Goal: Subscribe to service/newsletter

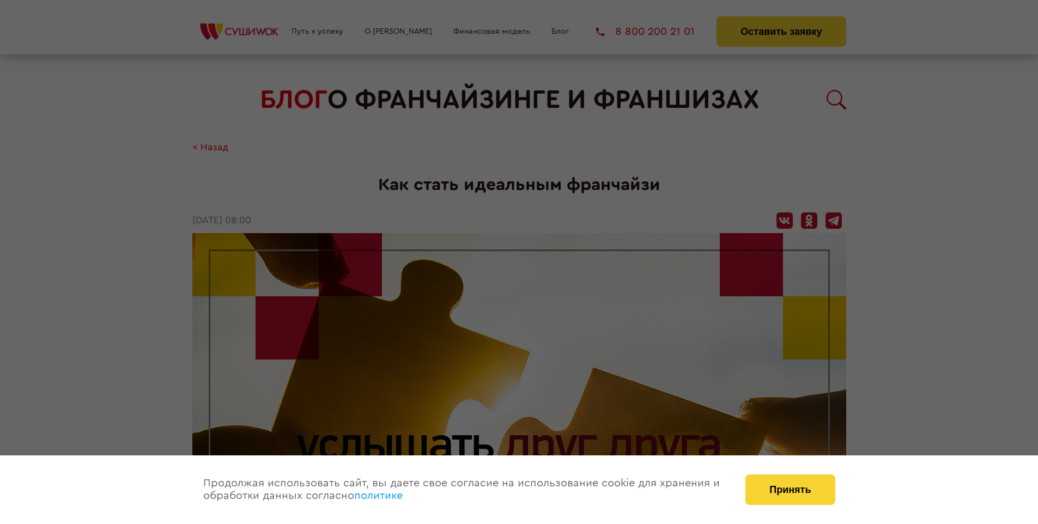
scroll to position [1319, 0]
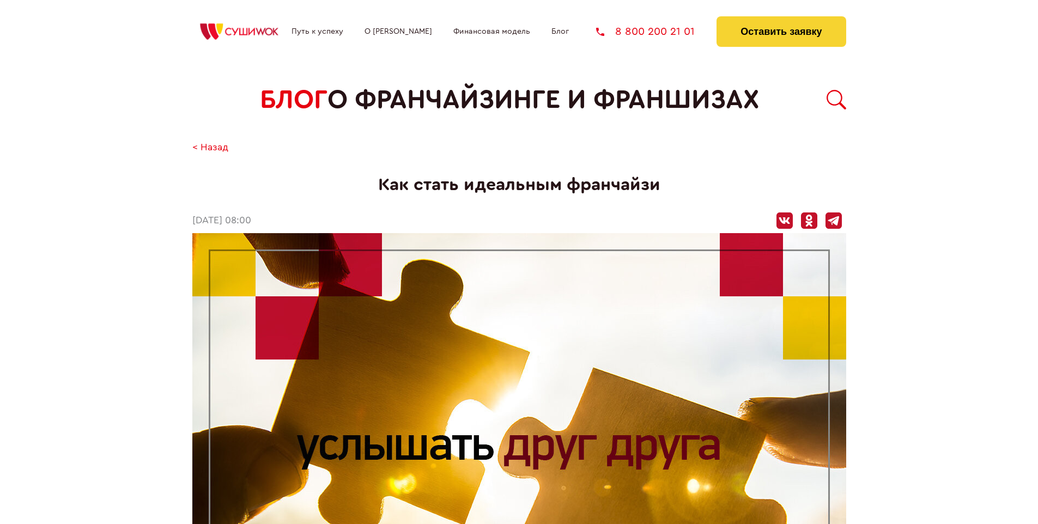
scroll to position [1319, 0]
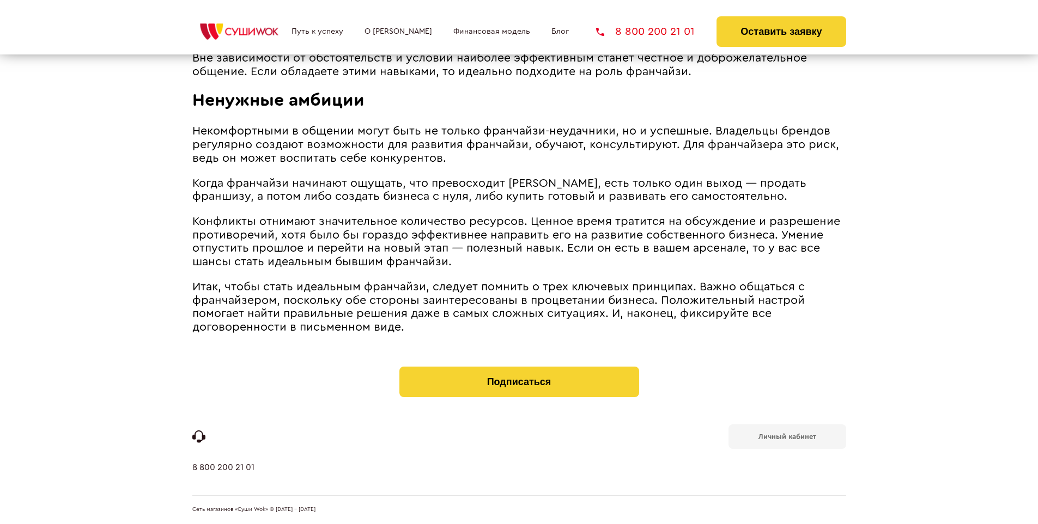
click at [786, 436] on b "Личный кабинет" at bounding box center [787, 436] width 58 height 7
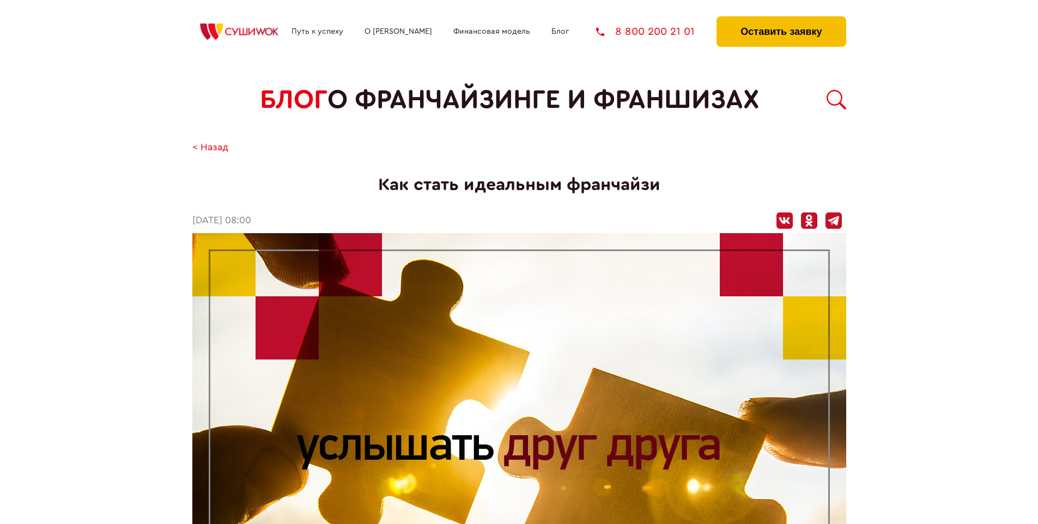
click at [780, 19] on button "Оставить заявку" at bounding box center [780, 31] width 129 height 31
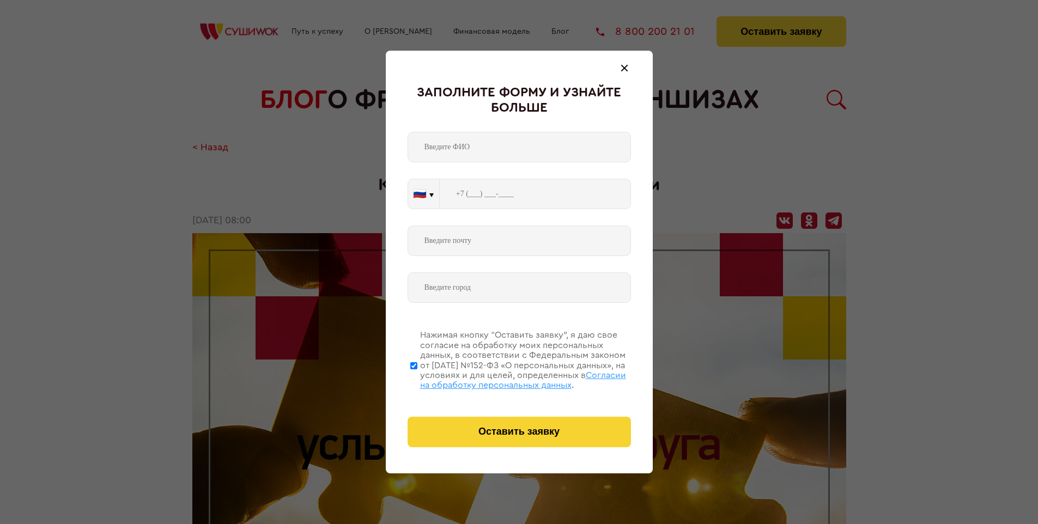
click at [505, 379] on span "Согласии на обработку персональных данных" at bounding box center [523, 380] width 206 height 19
click at [417, 379] on input "Нажимая кнопку “Оставить заявку”, я даю свое согласие на обработку моих персона…" at bounding box center [413, 365] width 7 height 87
checkbox input "false"
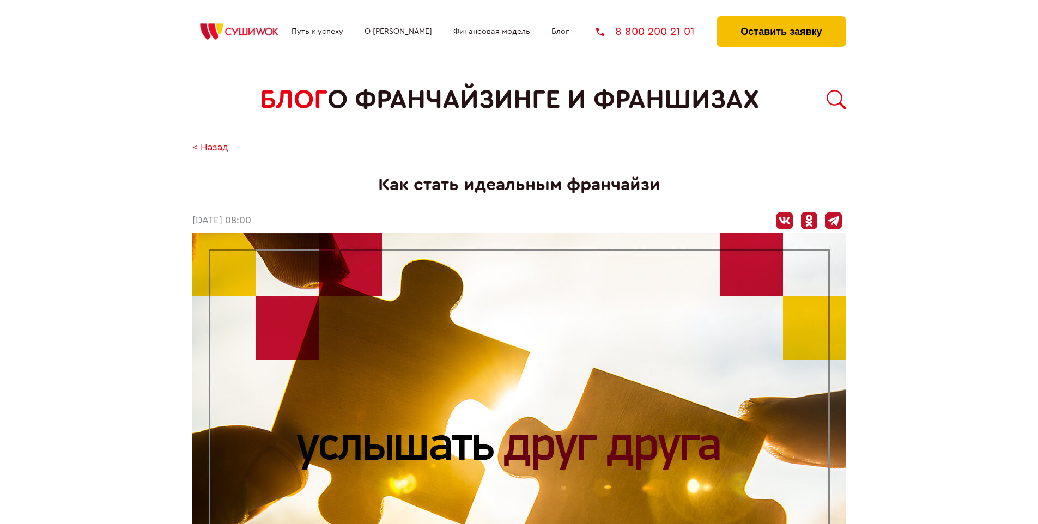
click at [780, 19] on button "Оставить заявку" at bounding box center [780, 31] width 129 height 31
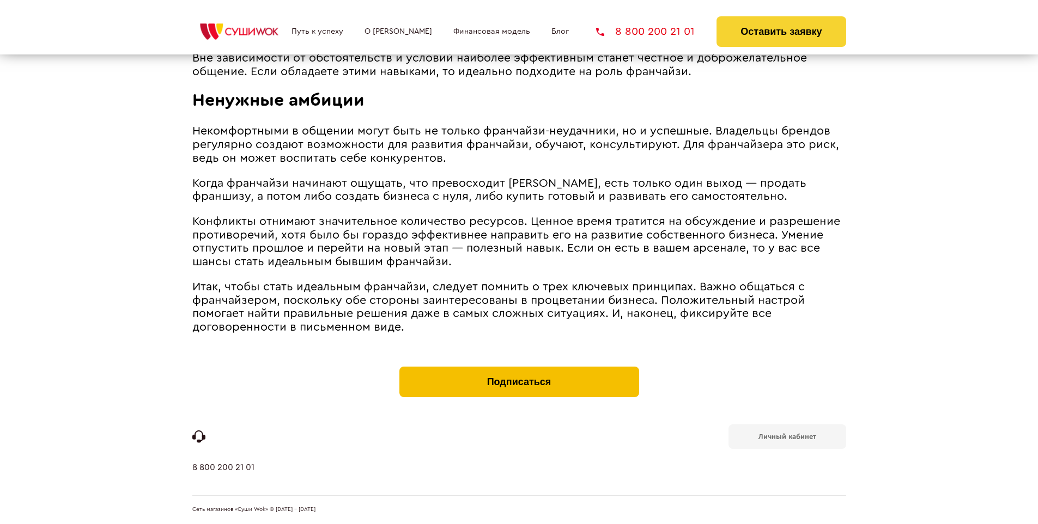
click at [519, 369] on button "Подписаться" at bounding box center [519, 382] width 240 height 31
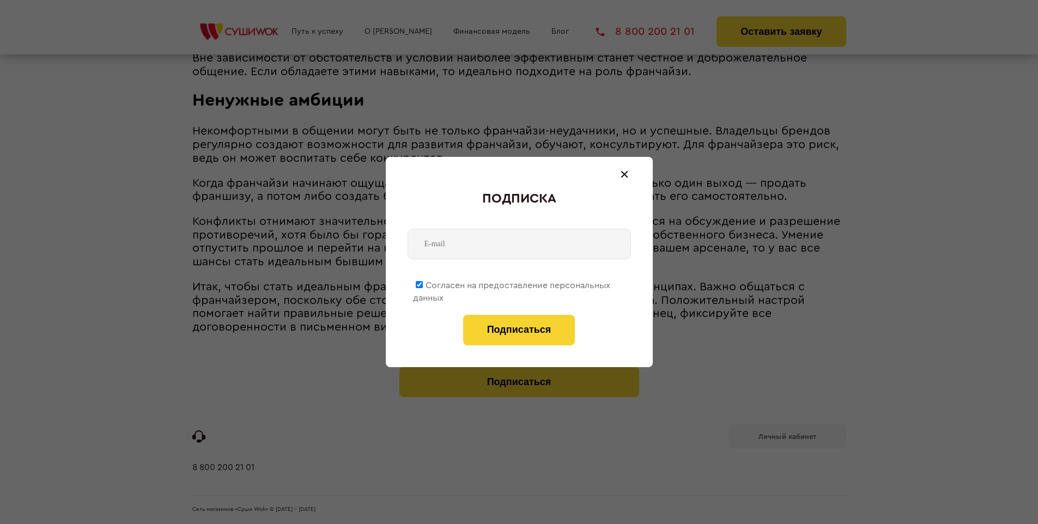
click at [512, 283] on span "Согласен на предоставление персональных данных" at bounding box center [511, 291] width 197 height 21
click at [423, 283] on input "Согласен на предоставление персональных данных" at bounding box center [419, 284] width 7 height 7
checkbox input "false"
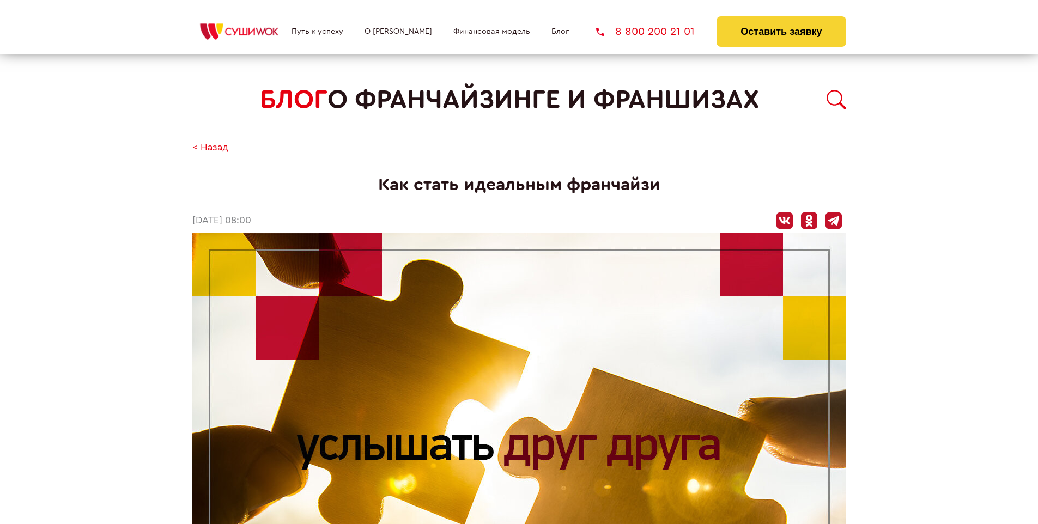
scroll to position [1319, 0]
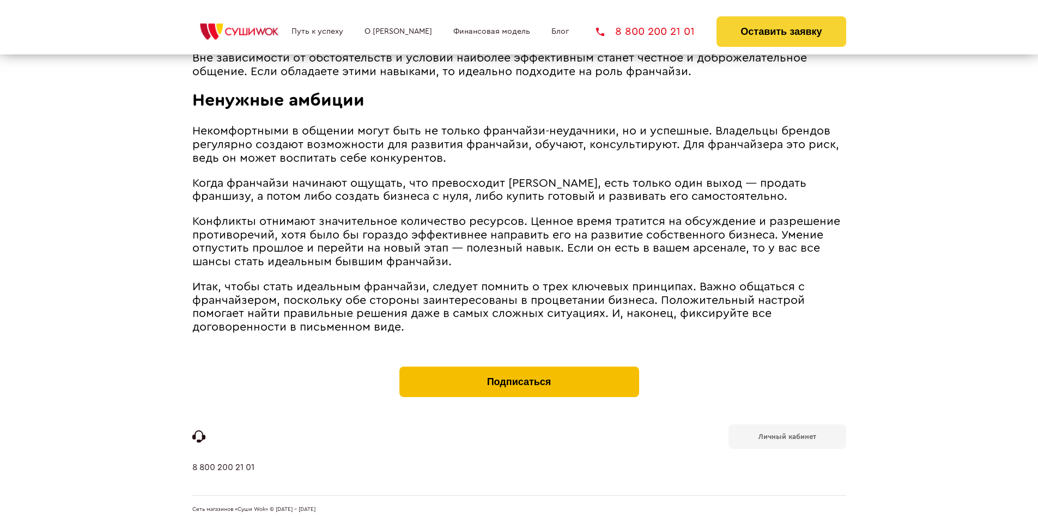
click at [519, 369] on button "Подписаться" at bounding box center [519, 382] width 240 height 31
